Goal: Navigation & Orientation: Go to known website

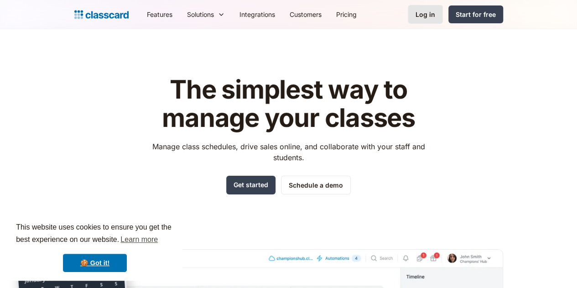
drag, startPoint x: 0, startPoint y: 0, endPoint x: 487, endPoint y: 16, distance: 486.8
click at [435, 16] on div "Log in" at bounding box center [426, 15] width 20 height 10
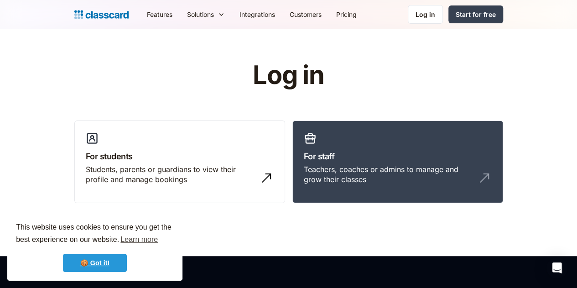
click at [112, 266] on link "🍪 Got it!" at bounding box center [95, 263] width 64 height 18
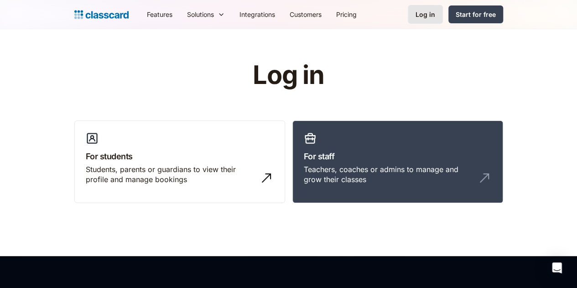
click at [435, 15] on div "Log in" at bounding box center [426, 15] width 20 height 10
